Goal: Information Seeking & Learning: Learn about a topic

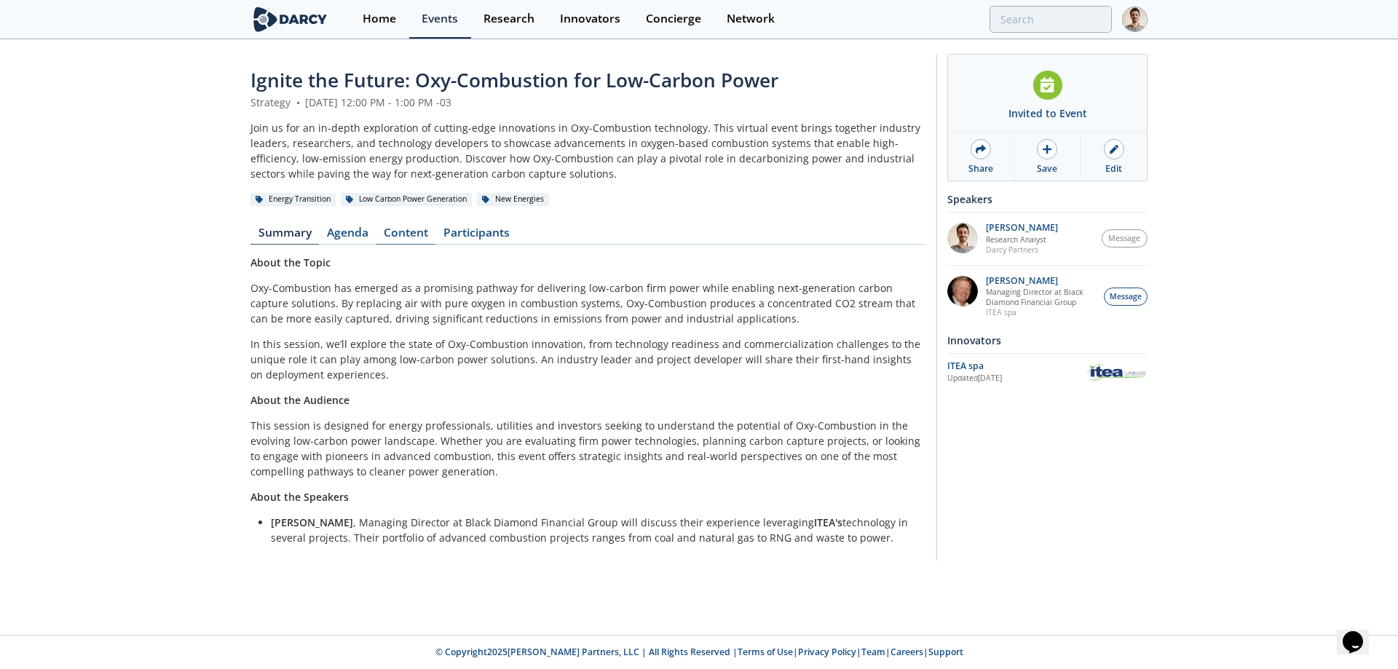
click at [408, 240] on link "Content" at bounding box center [406, 235] width 60 height 17
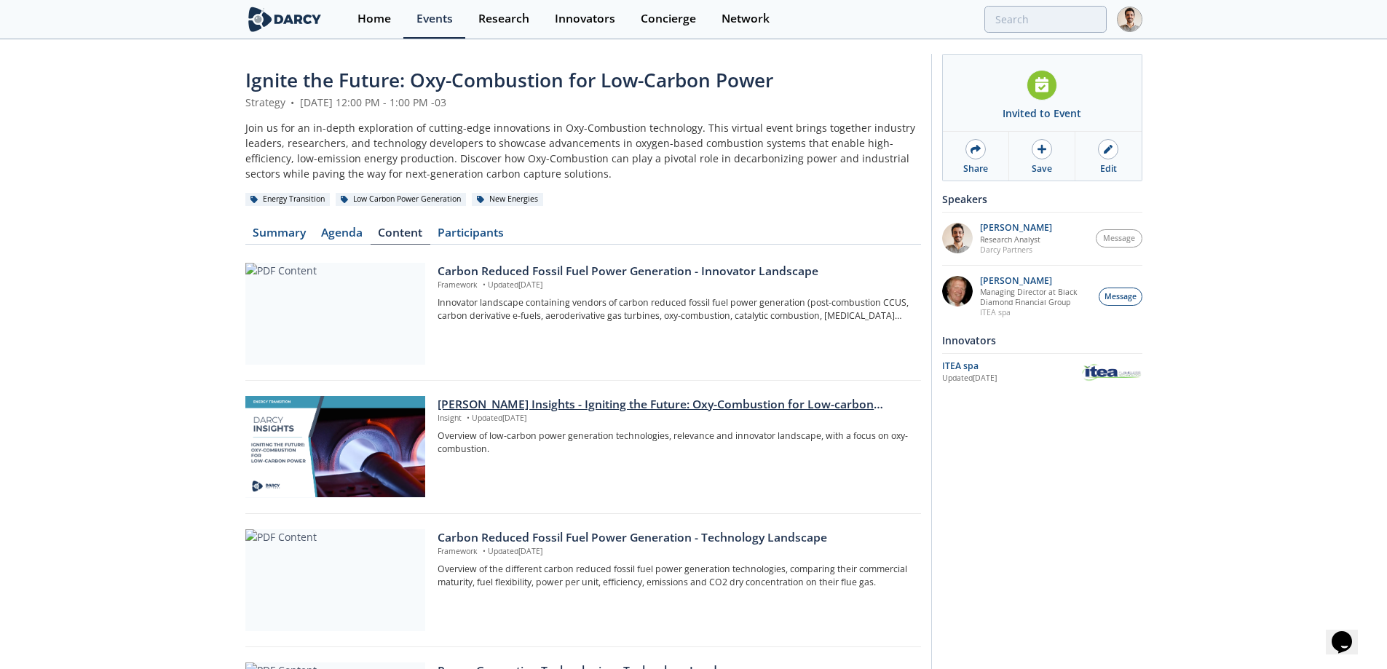
click at [332, 432] on div at bounding box center [335, 447] width 180 height 102
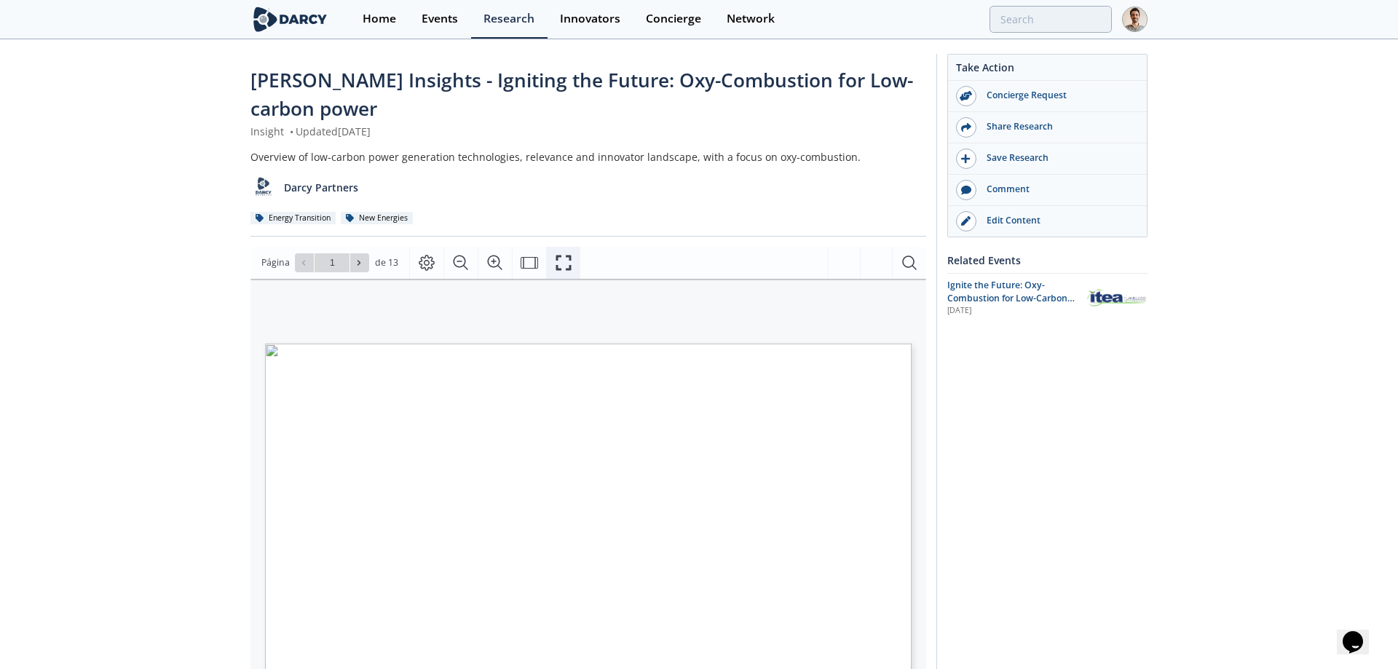
click at [556, 255] on icon "Fullscreen" at bounding box center [563, 262] width 17 height 17
click at [574, 258] on button "Fullscreen" at bounding box center [563, 263] width 34 height 32
click at [563, 264] on icon "Fullscreen" at bounding box center [563, 262] width 17 height 17
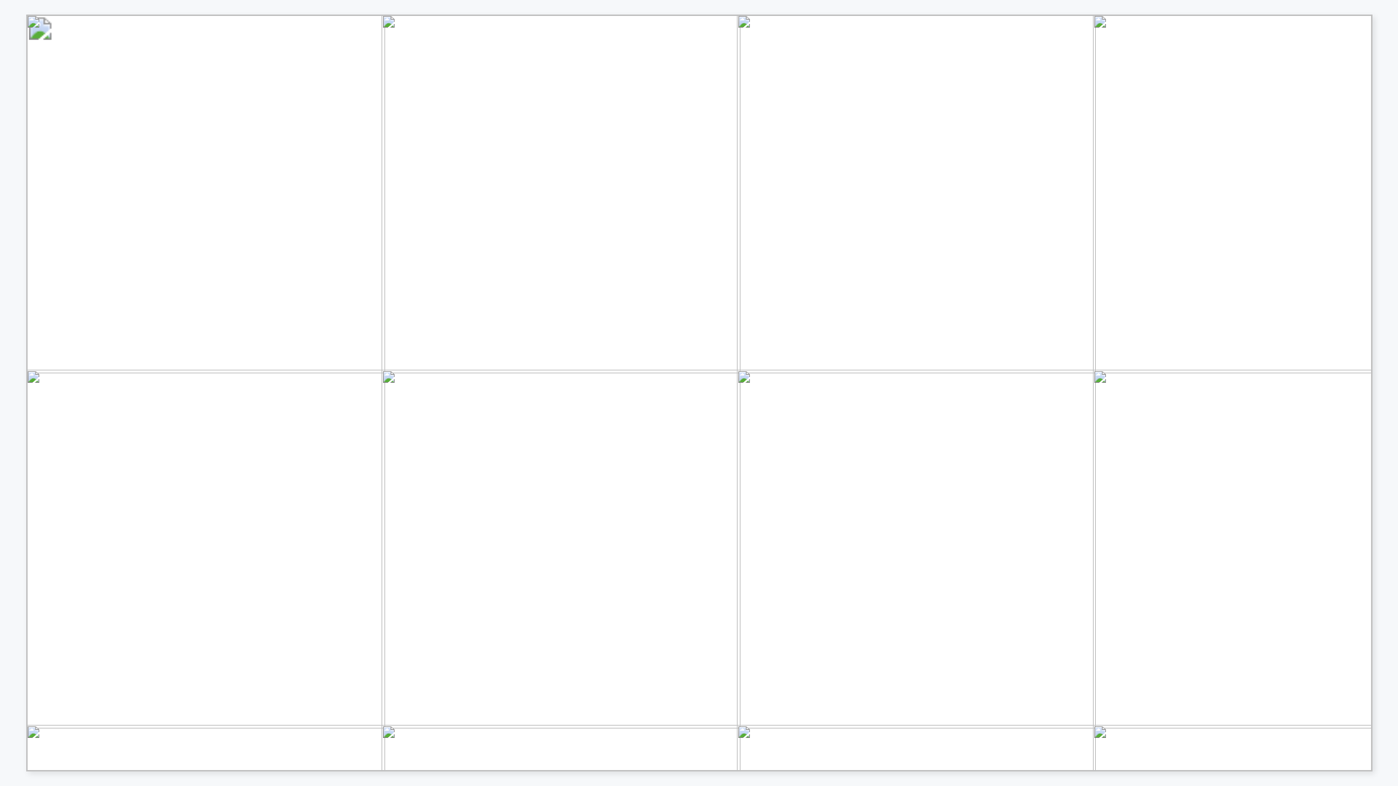
drag, startPoint x: 227, startPoint y: 429, endPoint x: 13, endPoint y: 435, distance: 214.1
click at [227, 429] on span "OXY-COMBUSTION" at bounding box center [238, 419] width 332 height 25
